Goal: Information Seeking & Learning: Learn about a topic

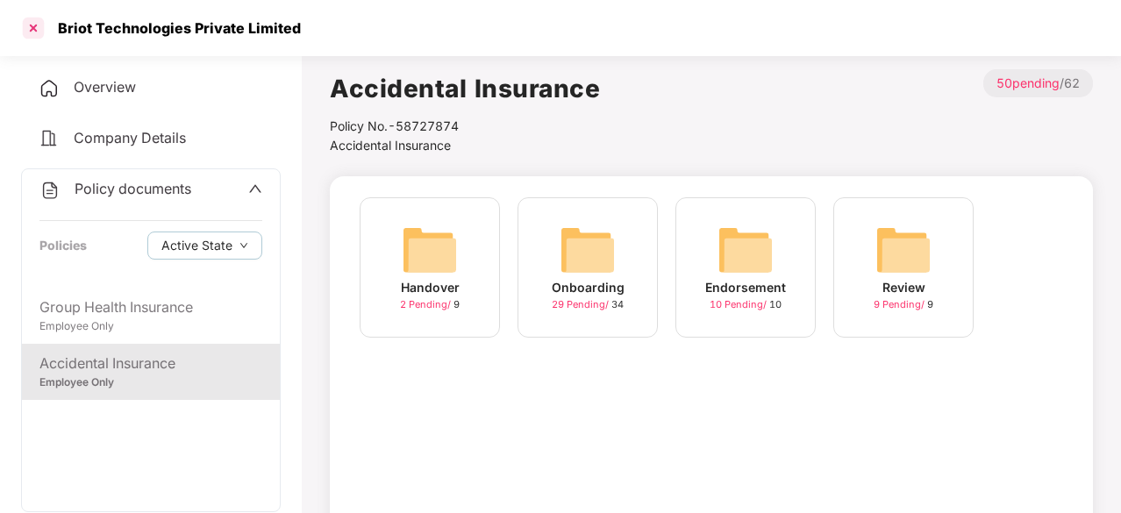
click at [30, 24] on div at bounding box center [33, 28] width 28 height 28
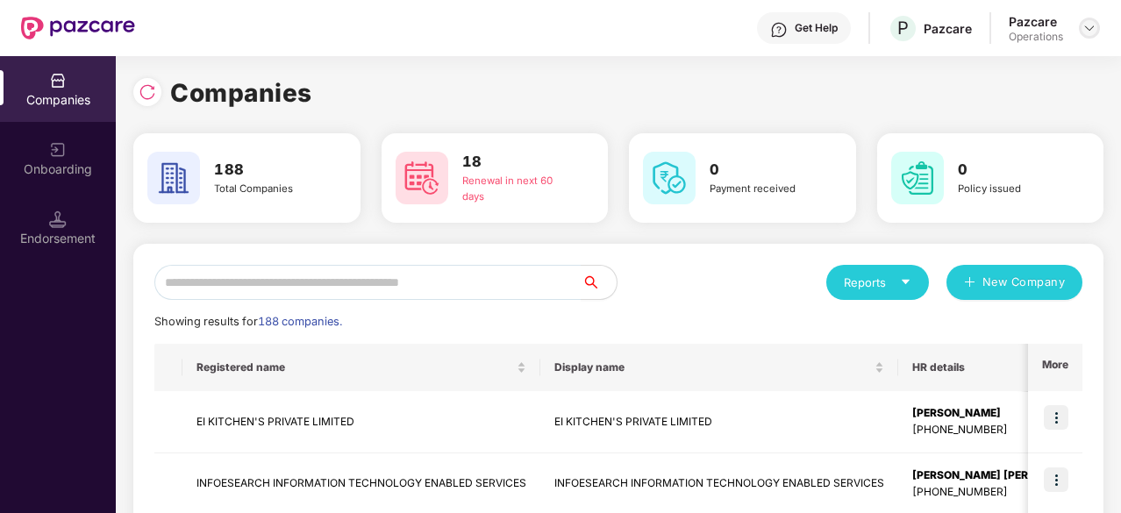
click at [1092, 32] on img at bounding box center [1090, 28] width 14 height 14
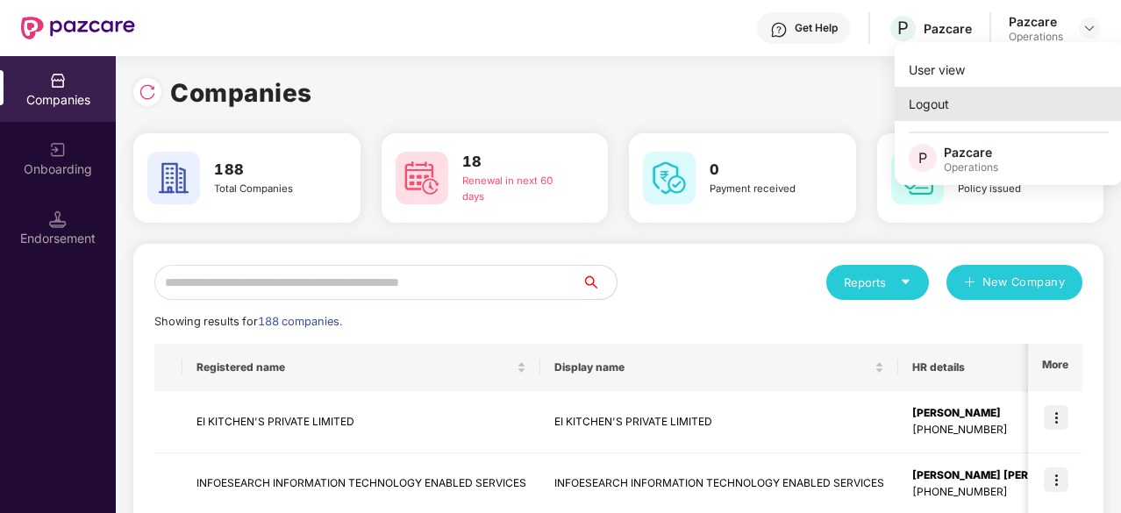
click at [955, 98] on div "Logout" at bounding box center [1009, 104] width 228 height 34
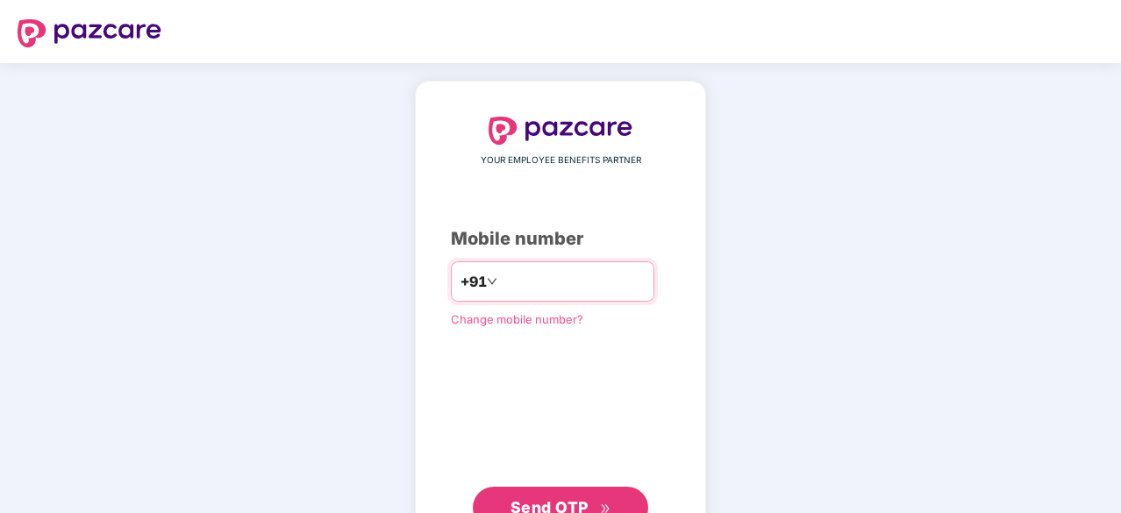
click at [635, 269] on input "number" at bounding box center [573, 282] width 144 height 28
type input "**********"
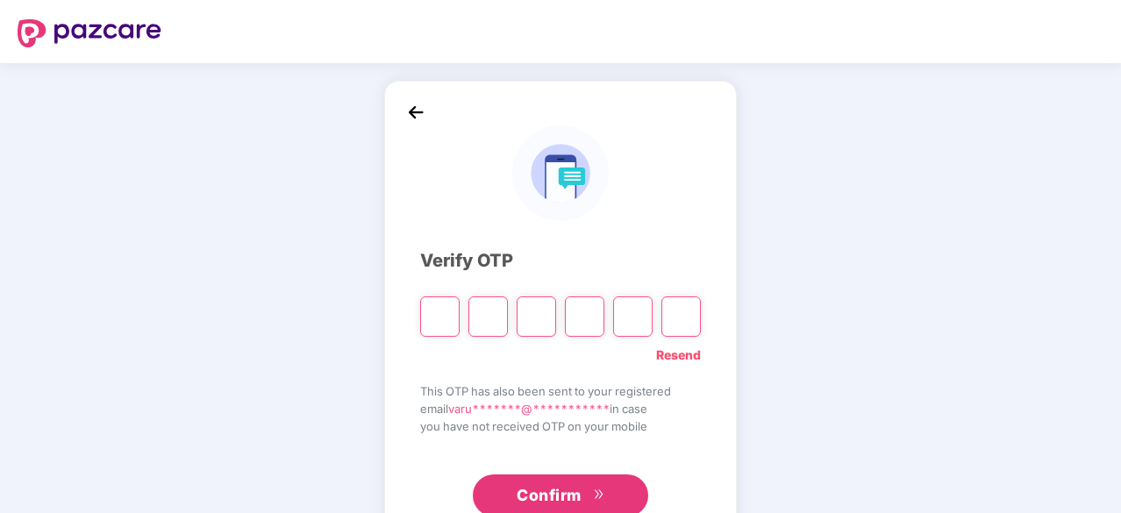
type input "*"
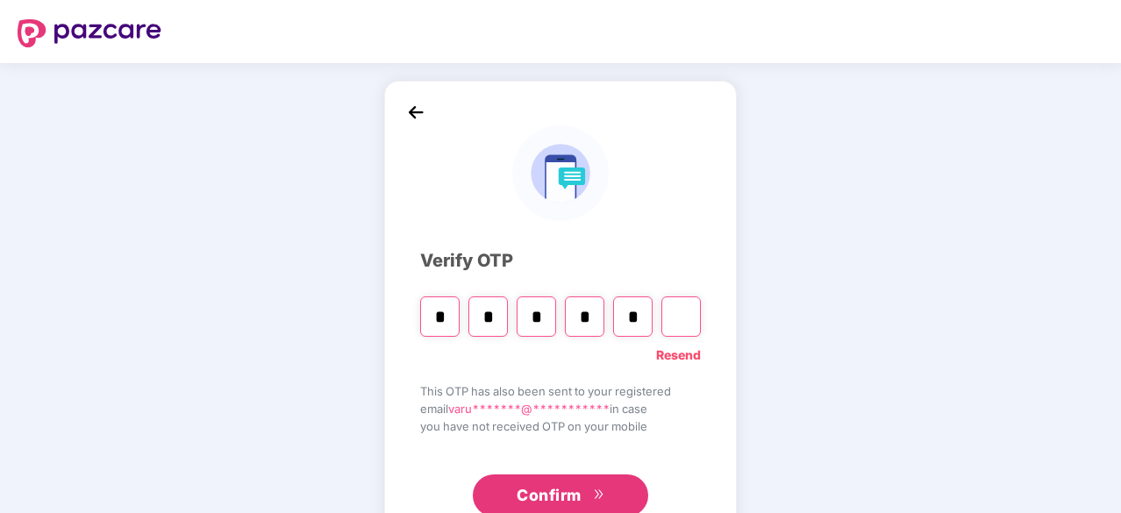
type input "*"
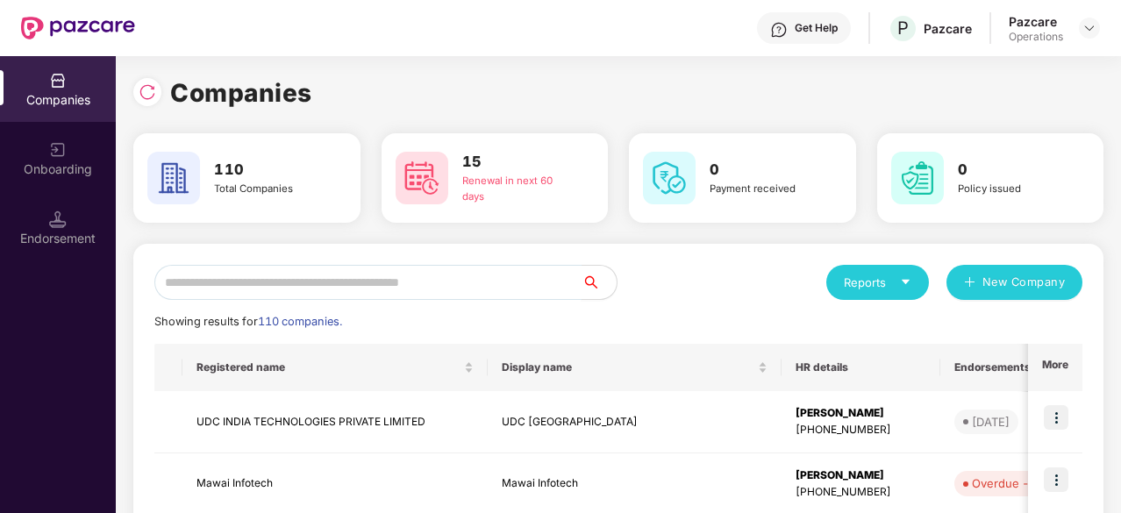
click at [395, 282] on input "text" at bounding box center [367, 282] width 427 height 35
paste input "**********"
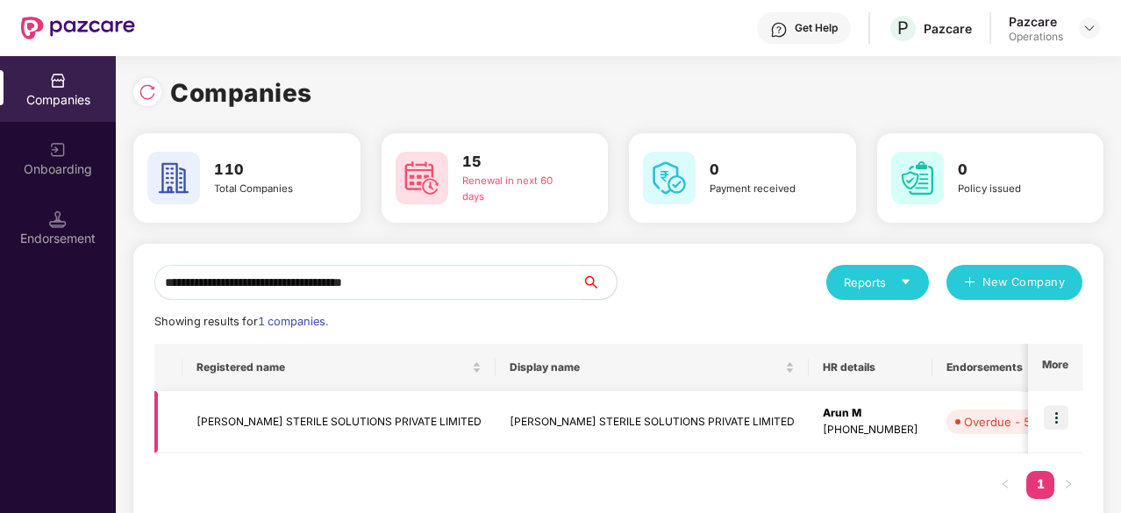
type input "**********"
click at [325, 415] on td "[PERSON_NAME] STERILE SOLUTIONS PRIVATE LIMITED" at bounding box center [339, 422] width 313 height 62
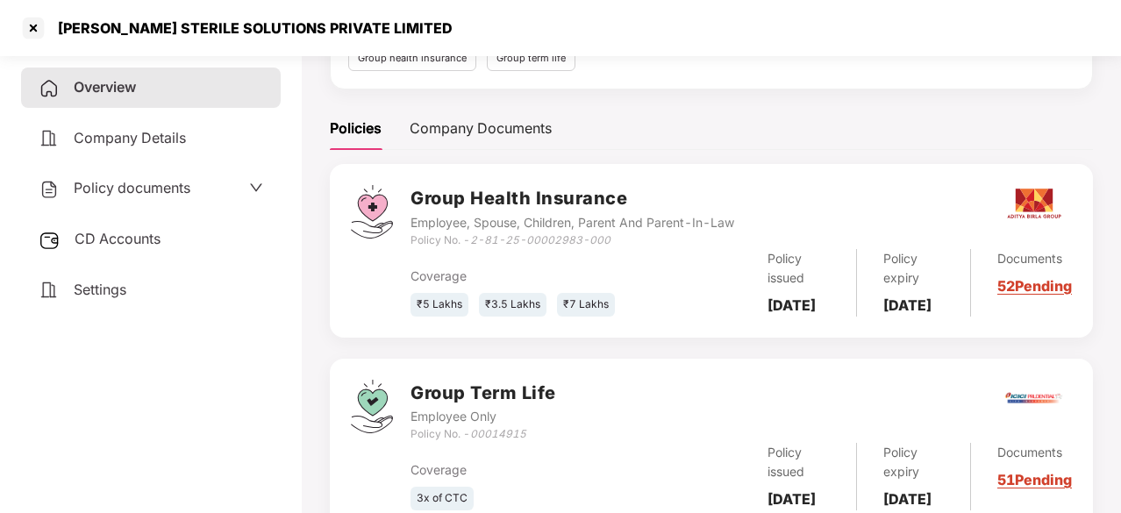
scroll to position [305, 0]
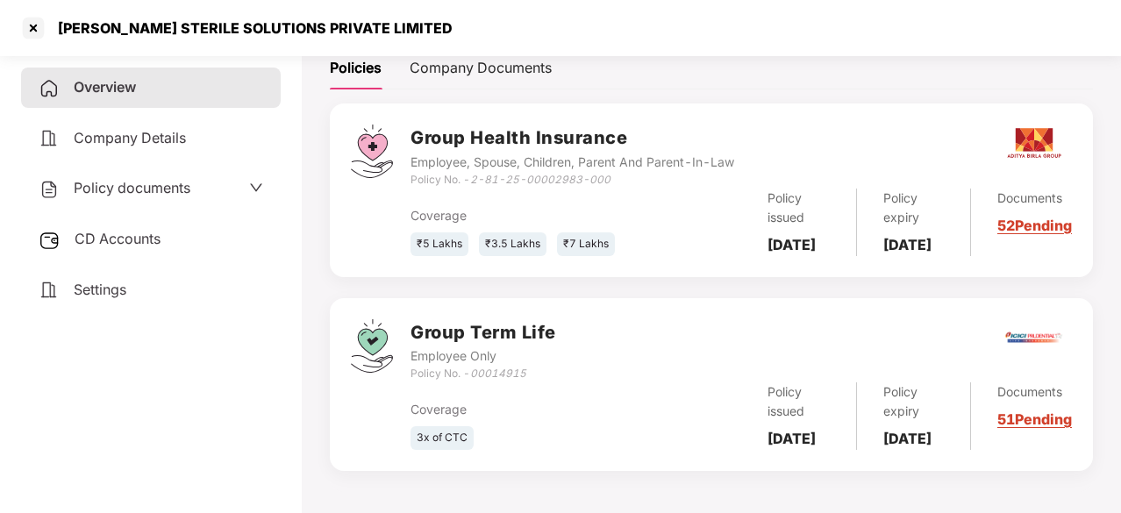
click at [148, 183] on span "Policy documents" at bounding box center [132, 188] width 117 height 18
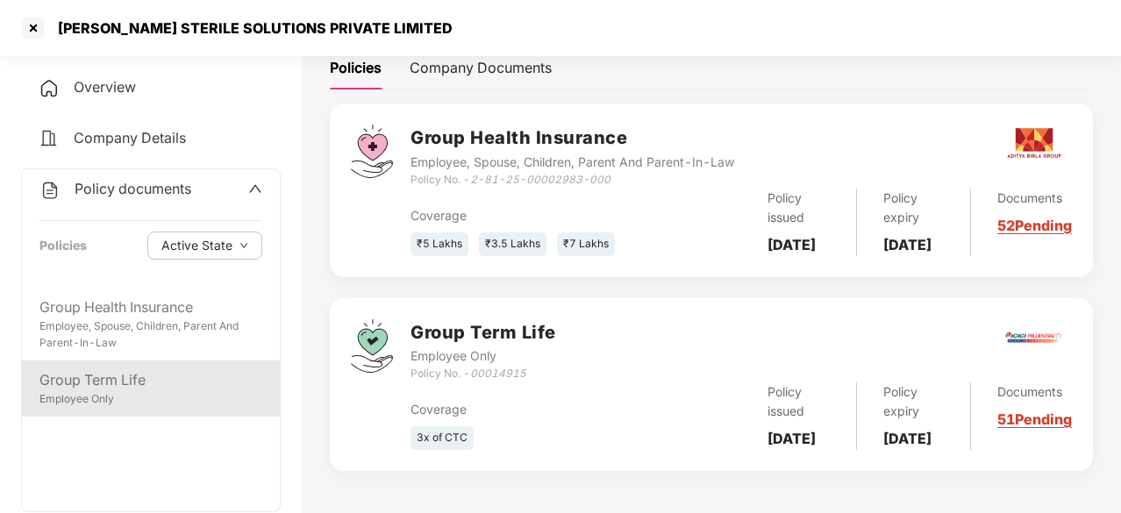
click at [180, 391] on div "Employee Only" at bounding box center [150, 399] width 223 height 17
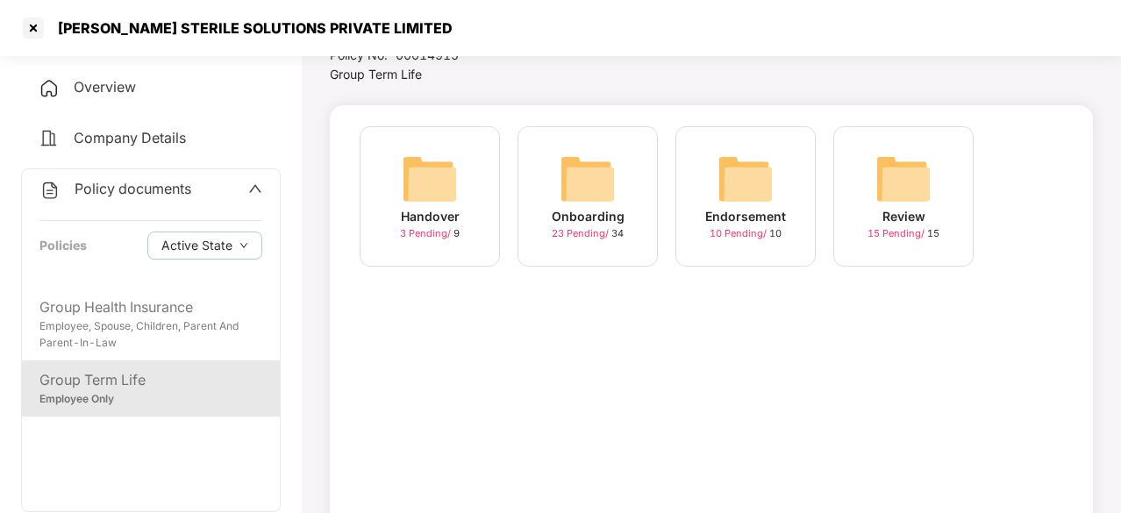
scroll to position [0, 0]
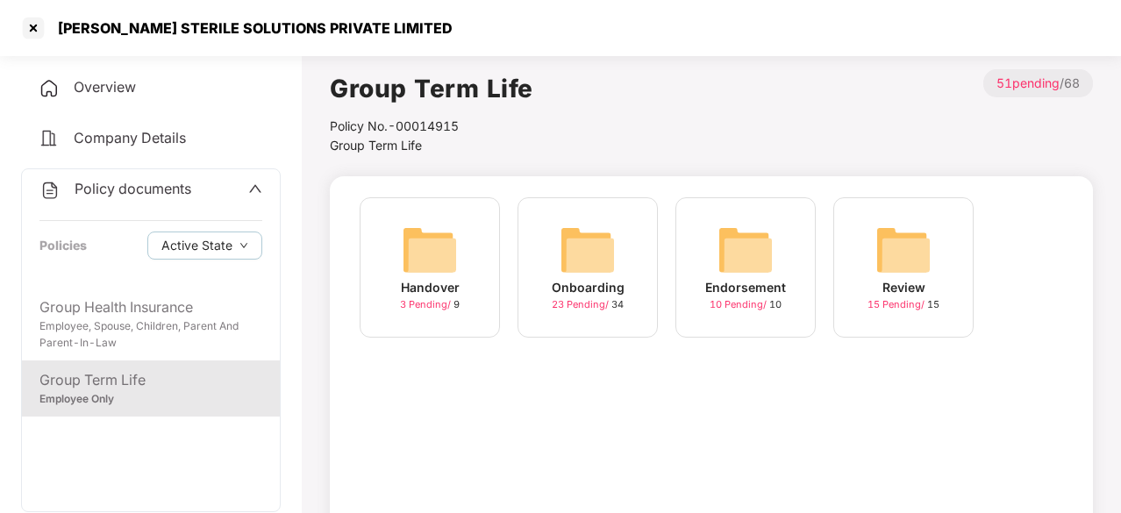
click at [586, 256] on img at bounding box center [588, 250] width 56 height 56
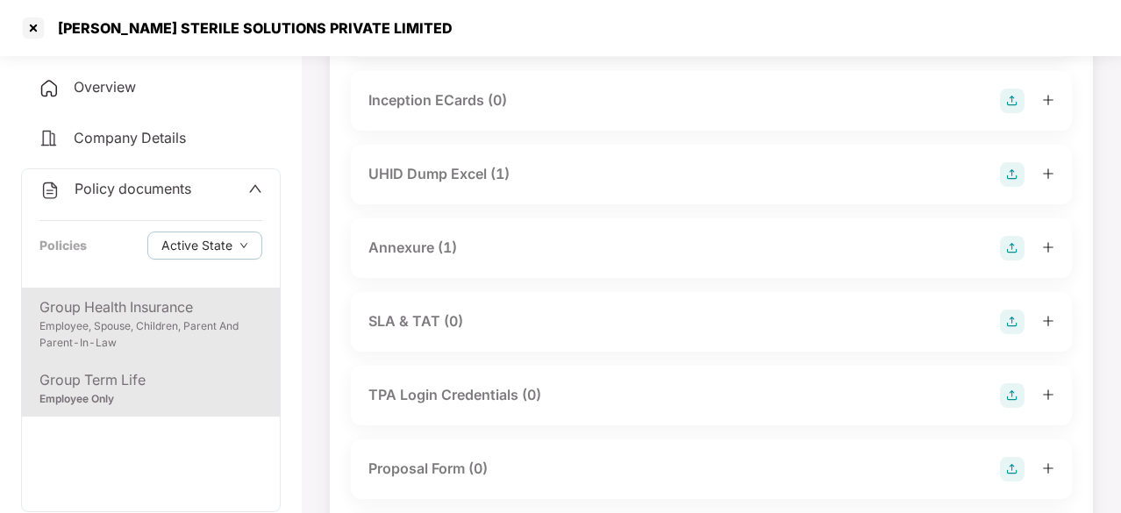
click at [175, 326] on div "Employee, Spouse, Children, Parent And Parent-In-Law" at bounding box center [150, 335] width 223 height 33
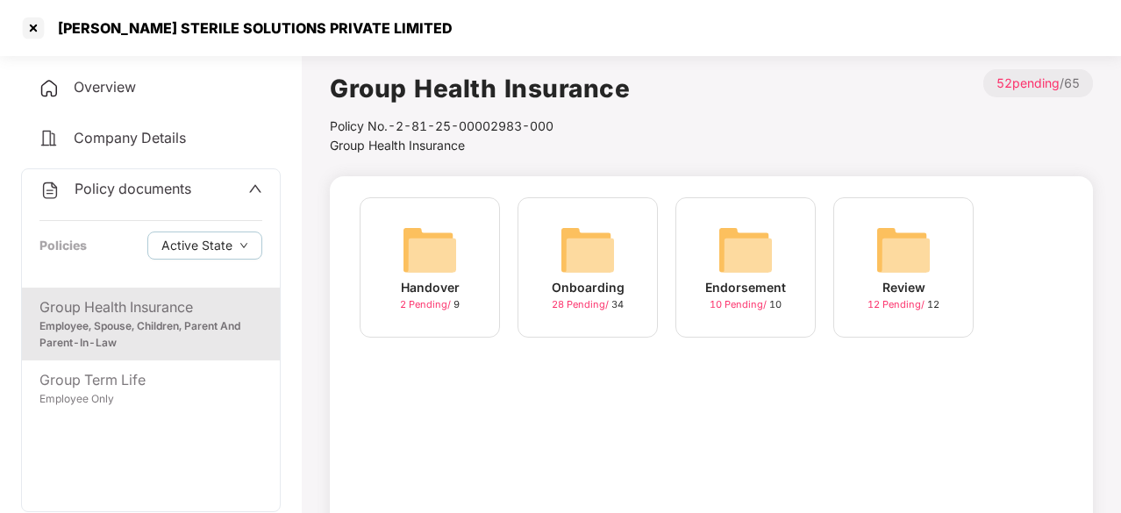
click at [604, 262] on img at bounding box center [588, 250] width 56 height 56
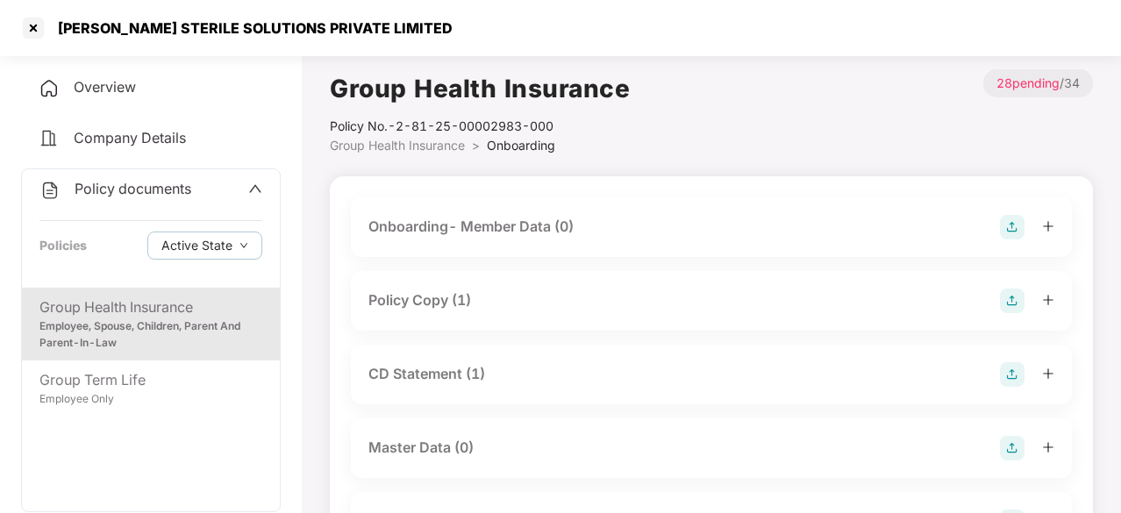
click at [402, 294] on div "Policy Copy (1)" at bounding box center [420, 301] width 103 height 22
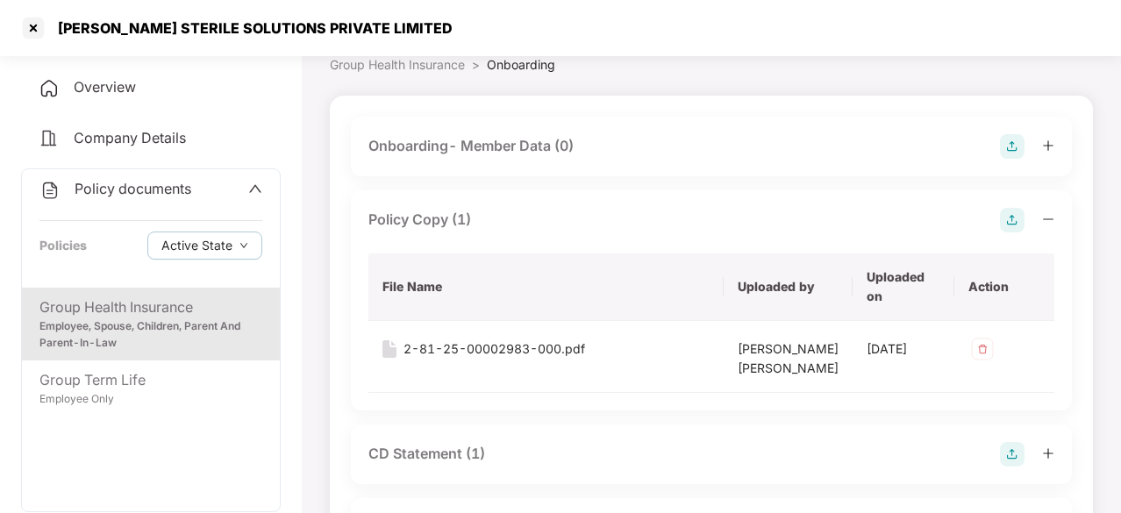
scroll to position [176, 0]
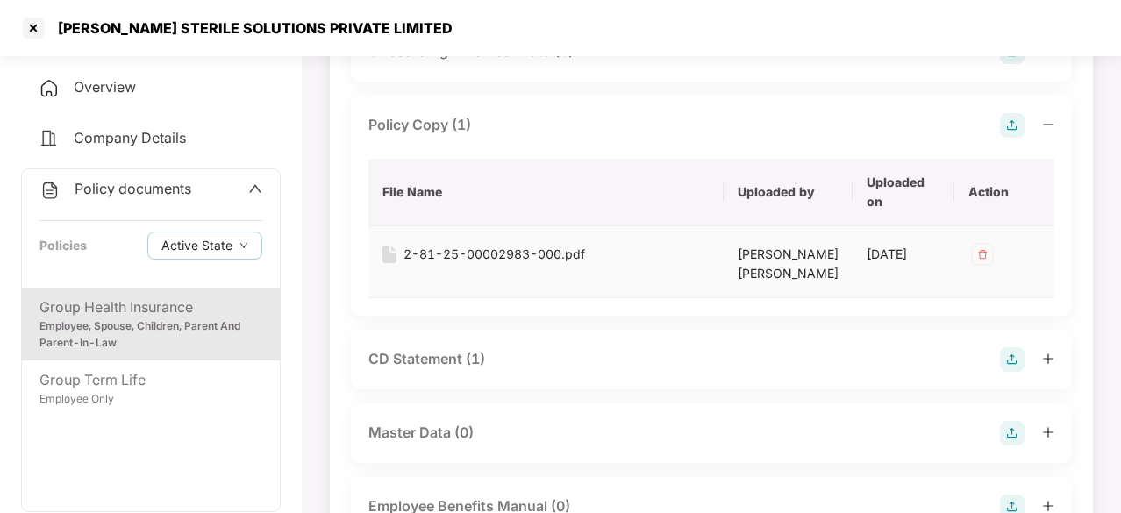
click at [479, 256] on div "2-81-25-00002983-000.pdf" at bounding box center [495, 254] width 182 height 19
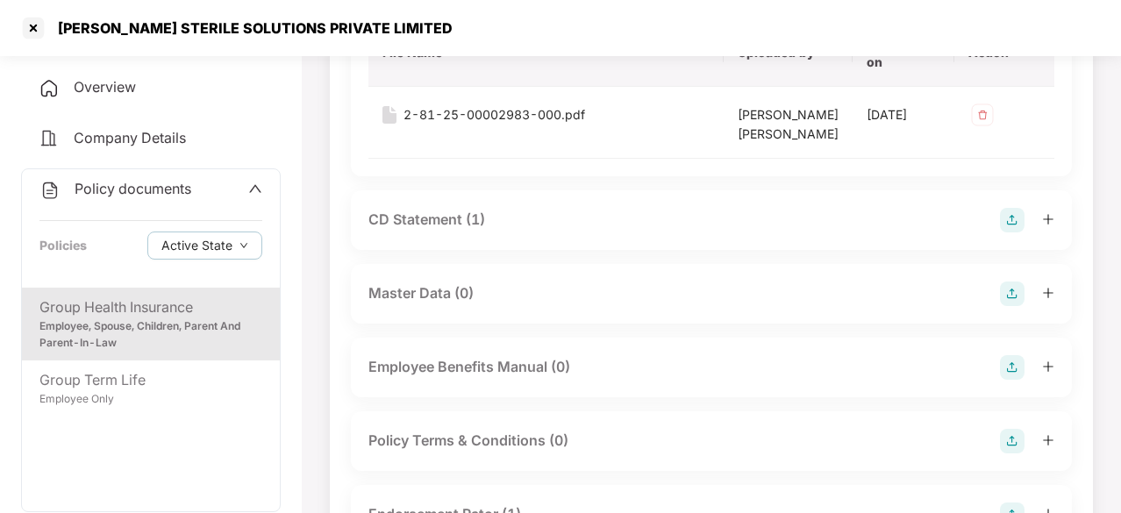
scroll to position [263, 0]
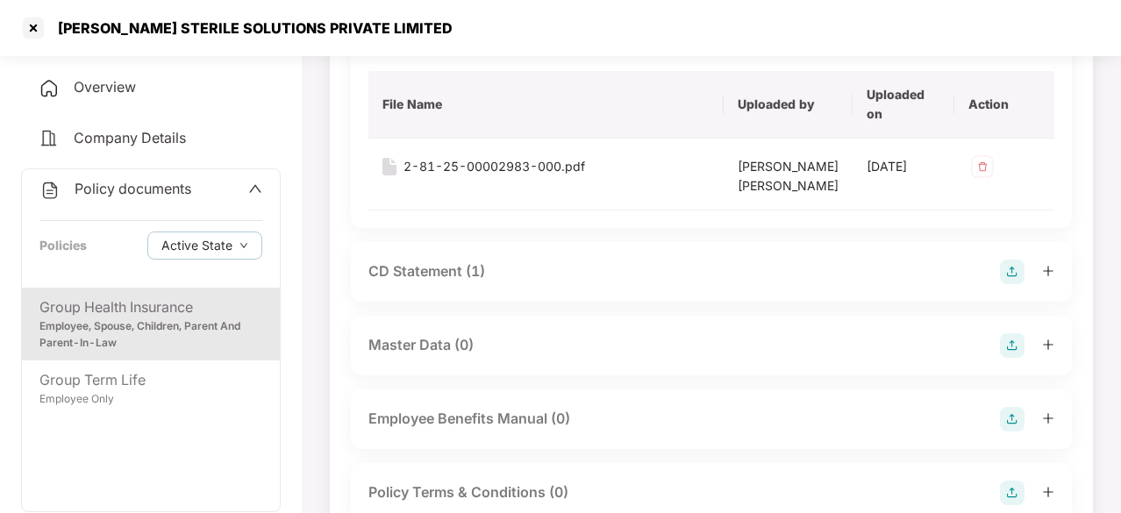
click at [456, 280] on div "CD Statement (1)" at bounding box center [427, 272] width 117 height 22
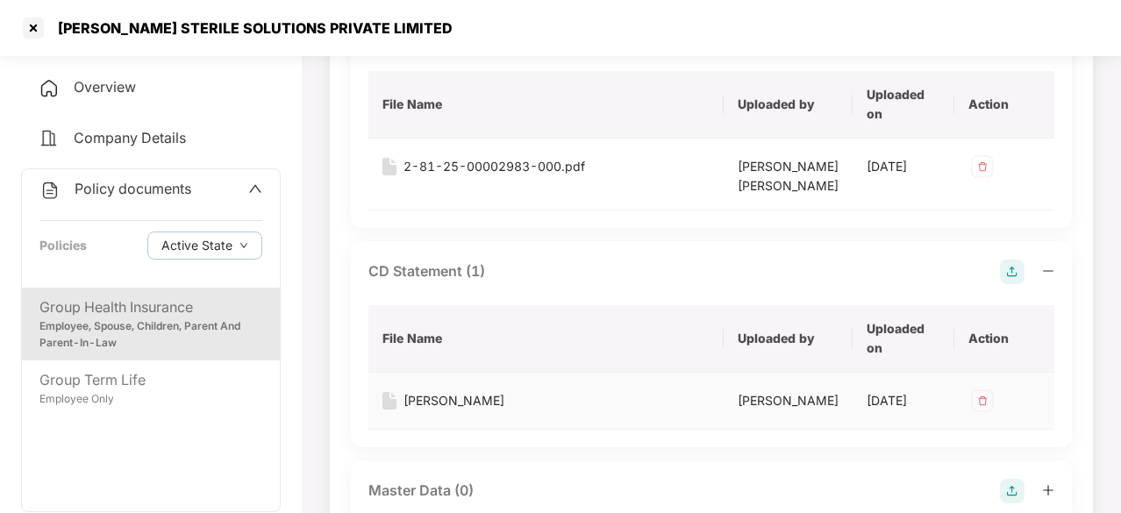
click at [440, 411] on div "[PERSON_NAME]" at bounding box center [454, 400] width 101 height 19
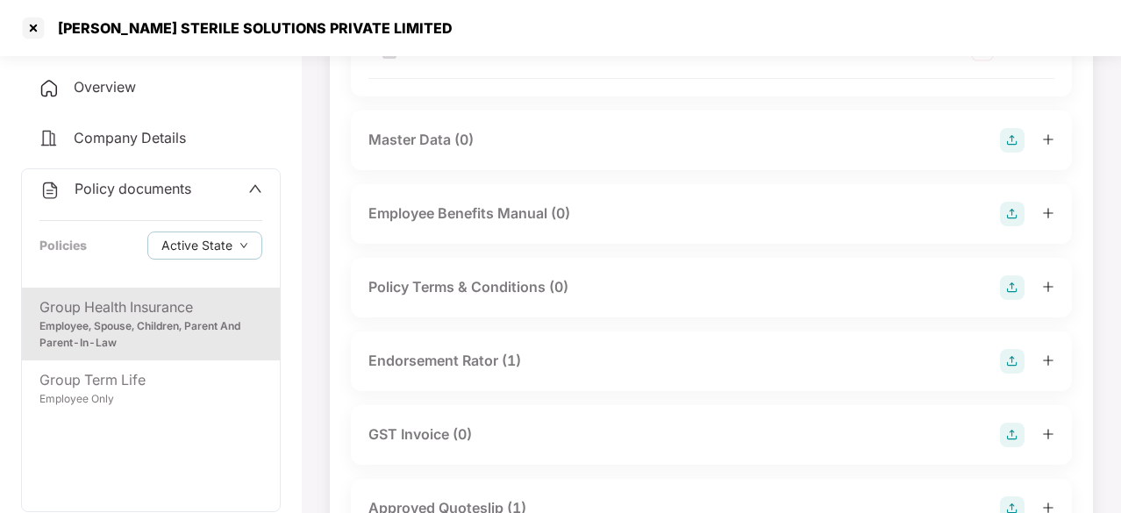
scroll to position [702, 0]
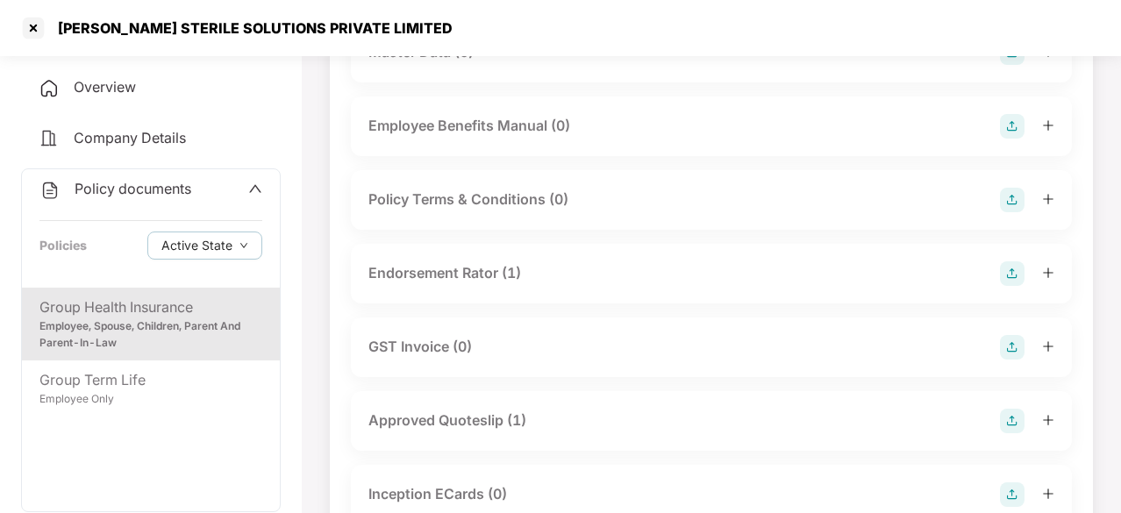
click at [476, 284] on div "Endorsement Rator (1)" at bounding box center [445, 273] width 153 height 22
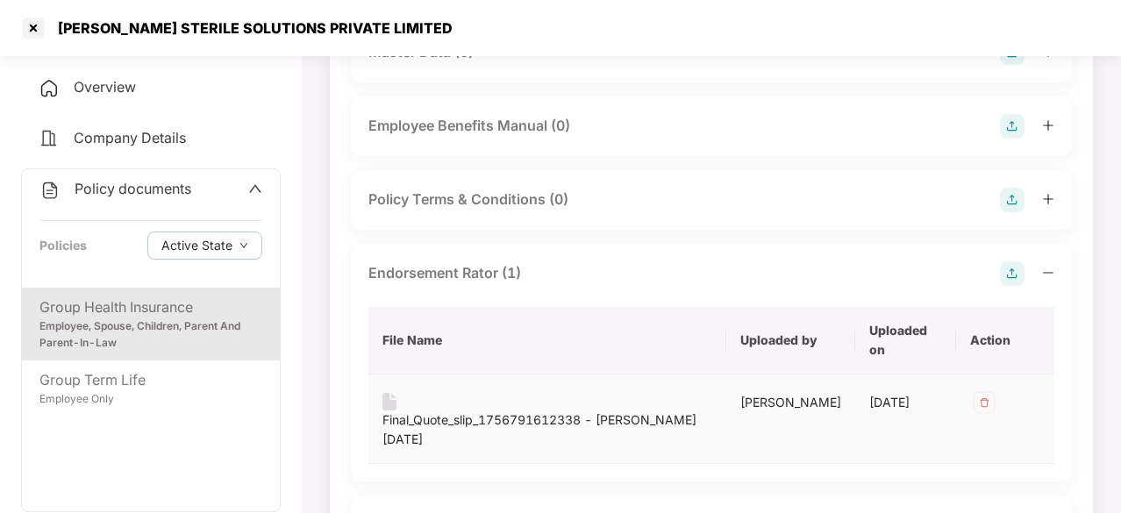
click at [483, 448] on div "Final_Quote_slip_1756791612338 - [PERSON_NAME] [DATE]" at bounding box center [548, 430] width 330 height 39
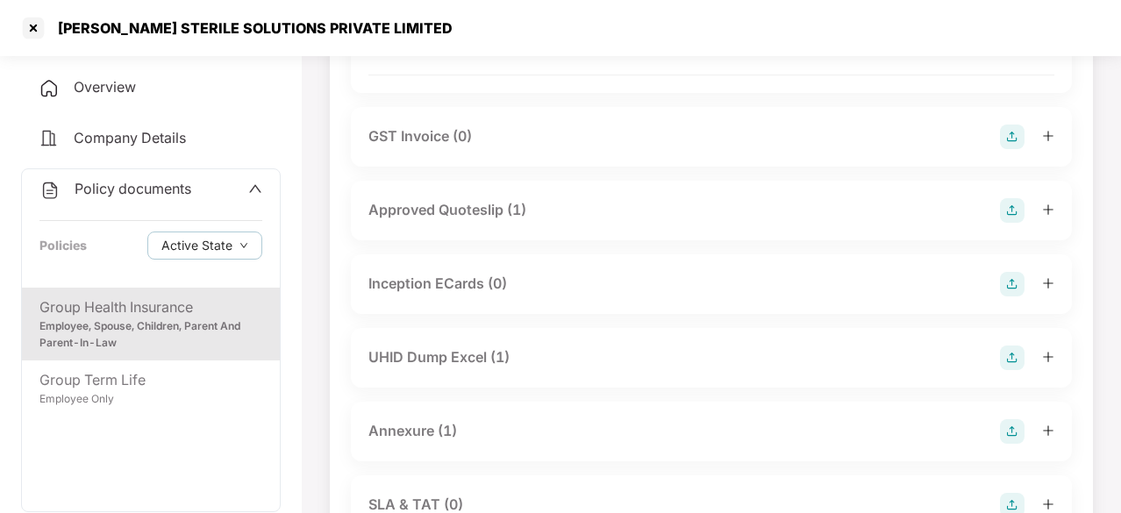
scroll to position [1141, 0]
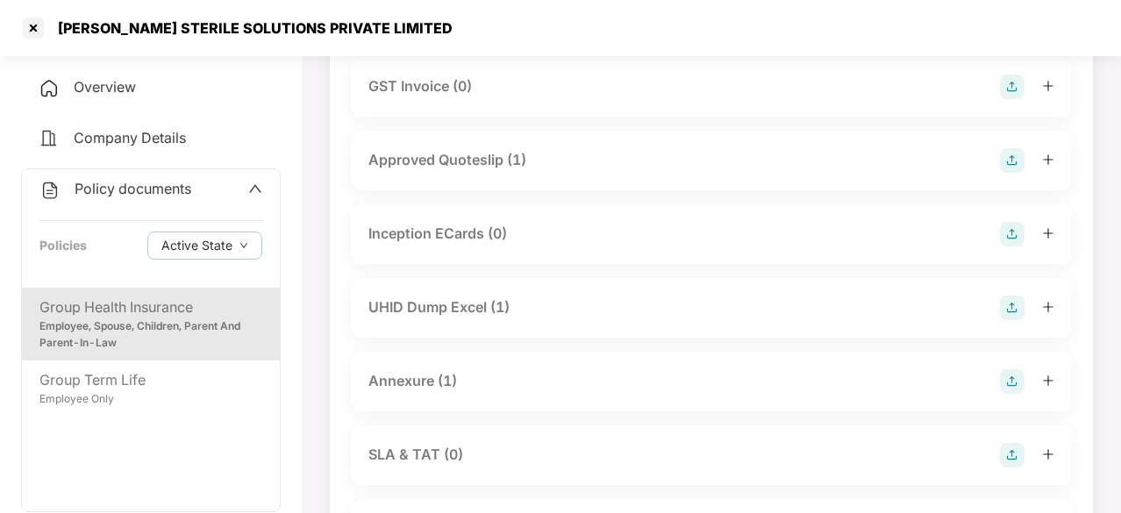
click at [495, 319] on div "UHID Dump Excel (1)" at bounding box center [439, 308] width 141 height 22
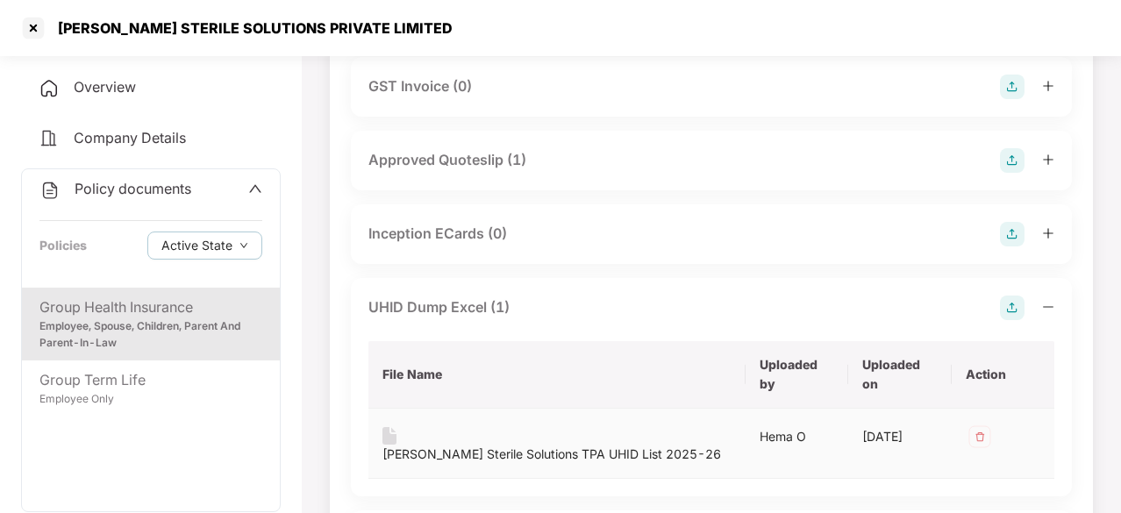
click at [505, 464] on div "[PERSON_NAME] Sterile Solutions TPA UHID List 2025-26" at bounding box center [552, 454] width 339 height 19
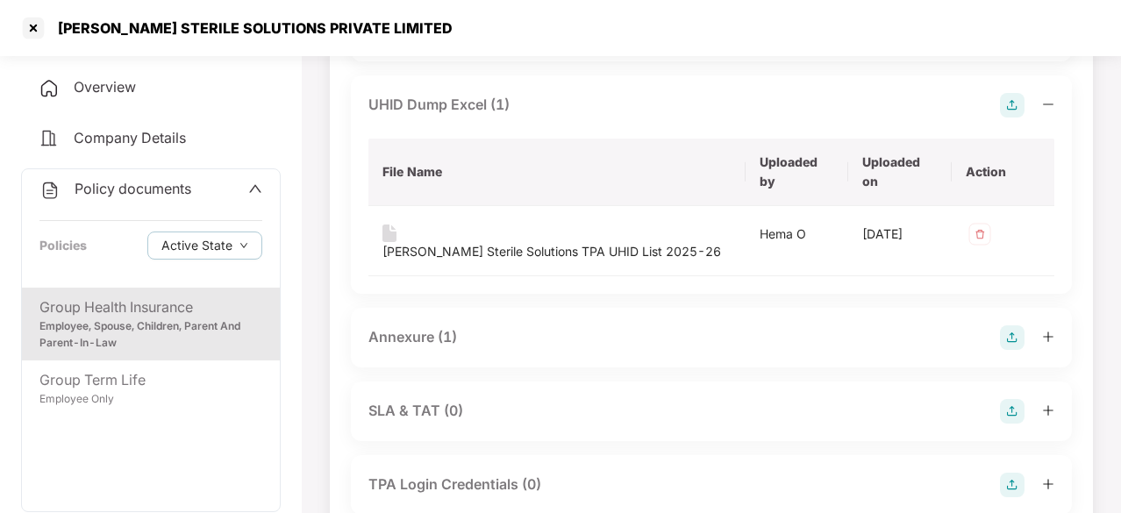
scroll to position [1404, 0]
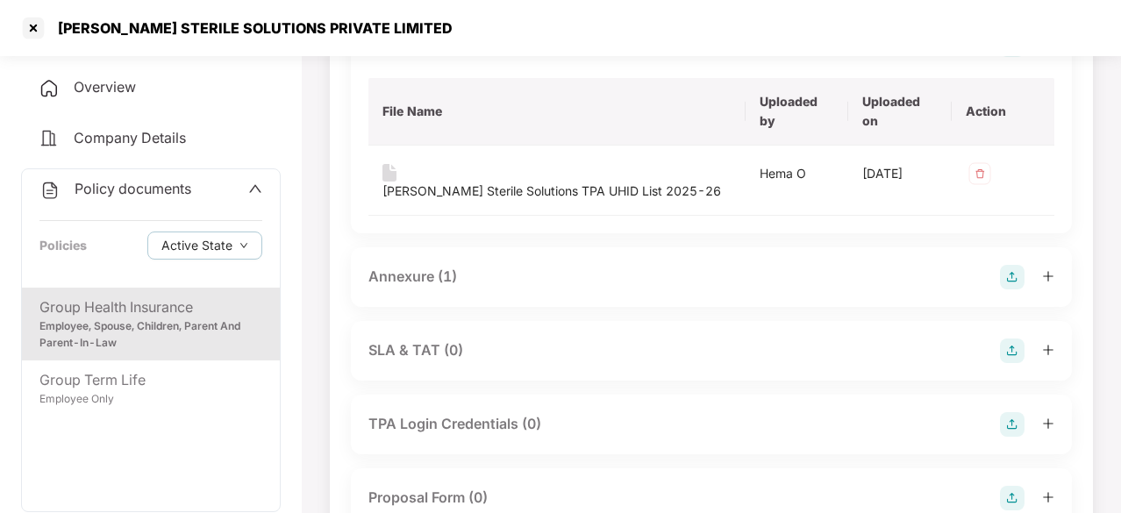
click at [433, 288] on div "Annexure (1)" at bounding box center [413, 277] width 89 height 22
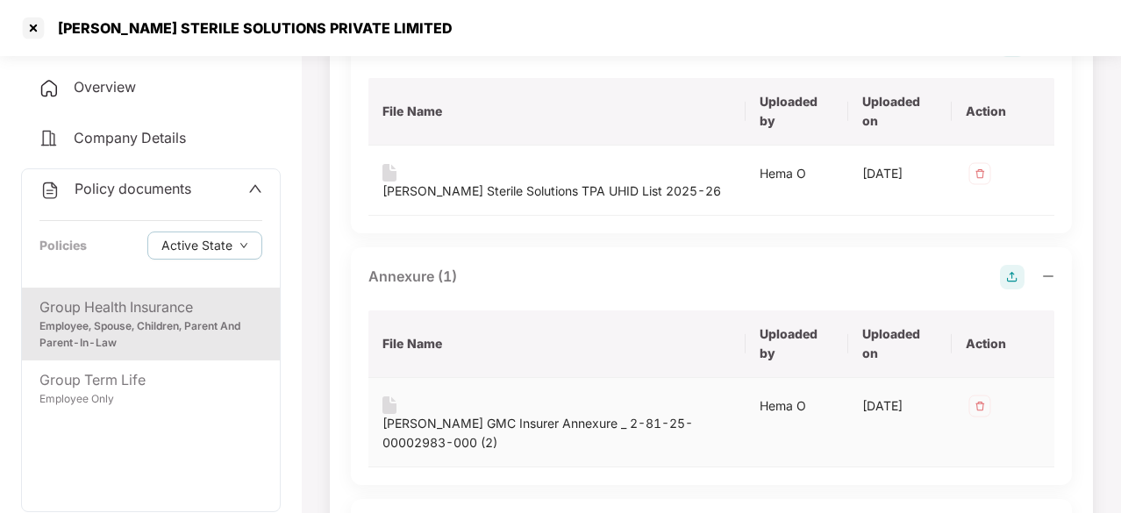
click at [460, 451] on div "[PERSON_NAME] GMC Insurer Annexure _ 2-81-25-00002983-000 (2)" at bounding box center [557, 433] width 349 height 39
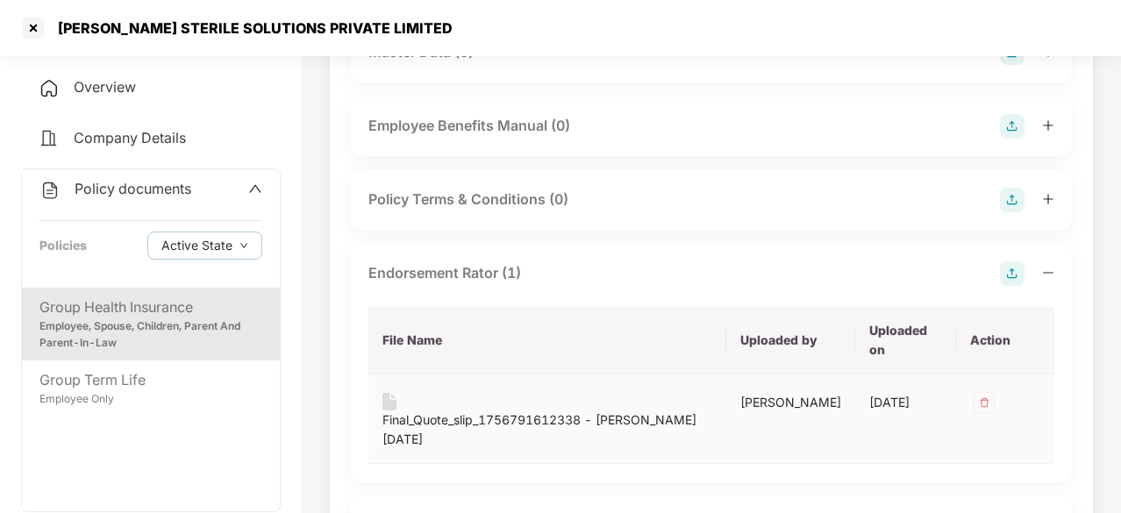
scroll to position [263, 0]
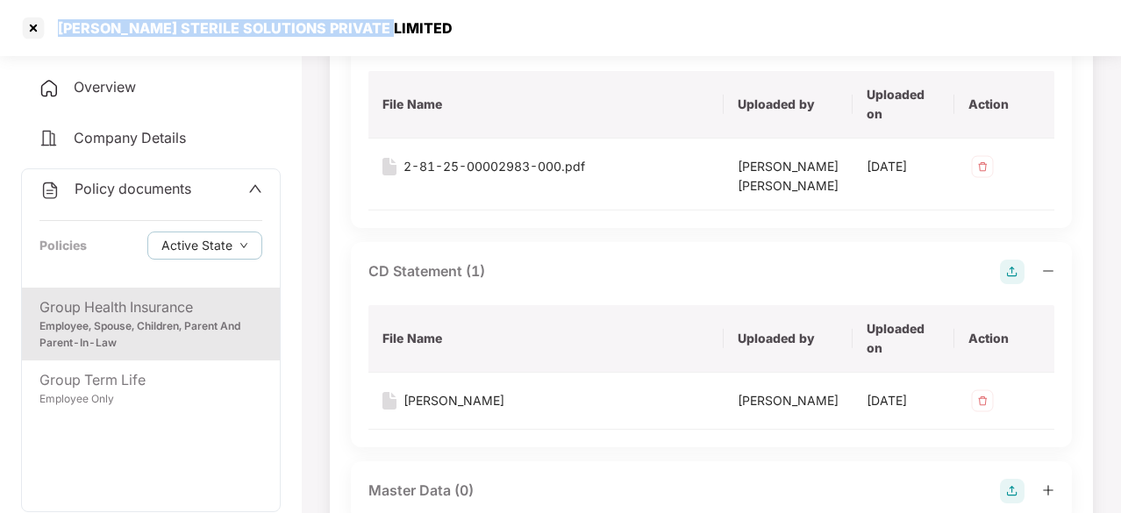
drag, startPoint x: 59, startPoint y: 30, endPoint x: 406, endPoint y: 22, distance: 347.6
click at [406, 22] on div "[PERSON_NAME] STERILE SOLUTIONS PRIVATE LIMITED" at bounding box center [560, 28] width 1121 height 56
copy div "[PERSON_NAME] STERILE SOLUTIONS PRIVATE LIMITED"
click at [80, 18] on div "[PERSON_NAME] STERILE SOLUTIONS PRIVATE LIMITED" at bounding box center [235, 28] width 433 height 28
drag, startPoint x: 55, startPoint y: 25, endPoint x: 384, endPoint y: 26, distance: 329.1
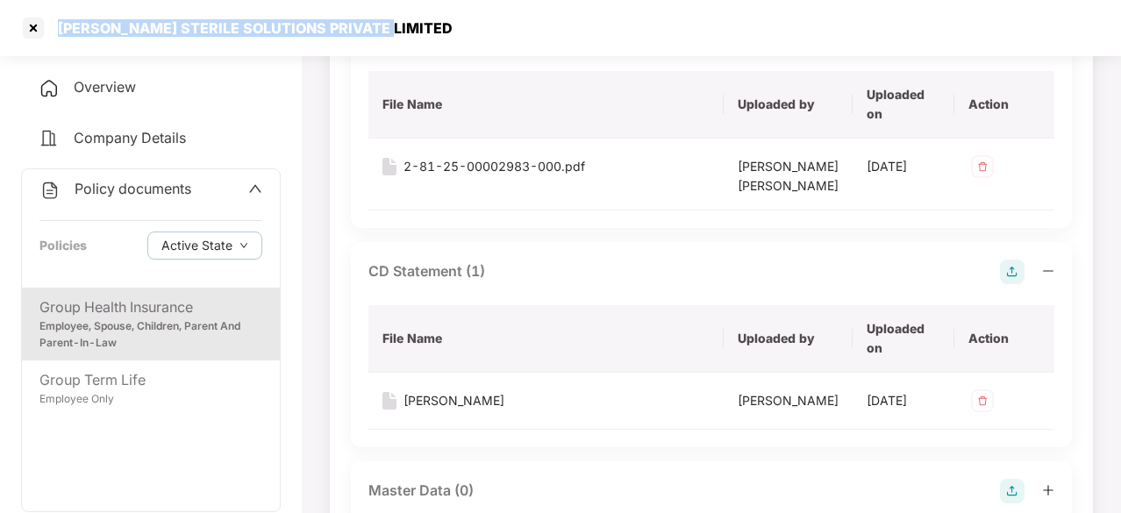
click at [384, 26] on div "[PERSON_NAME] STERILE SOLUTIONS PRIVATE LIMITED" at bounding box center [560, 28] width 1121 height 56
copy div "[PERSON_NAME] STERILE SOLUTIONS PRIVATE LIMITED"
